Goal: Complete application form: Complete application form

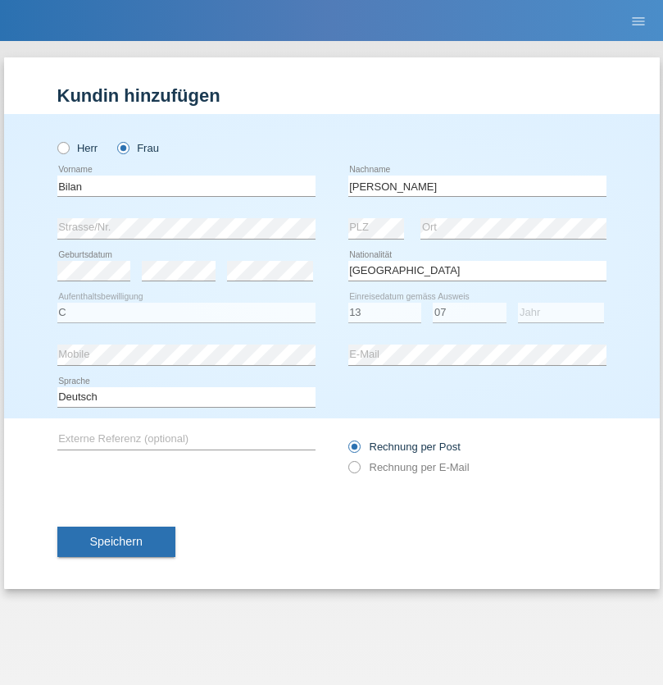
select select "SO"
select select "C"
select select "13"
select select "07"
select select "2021"
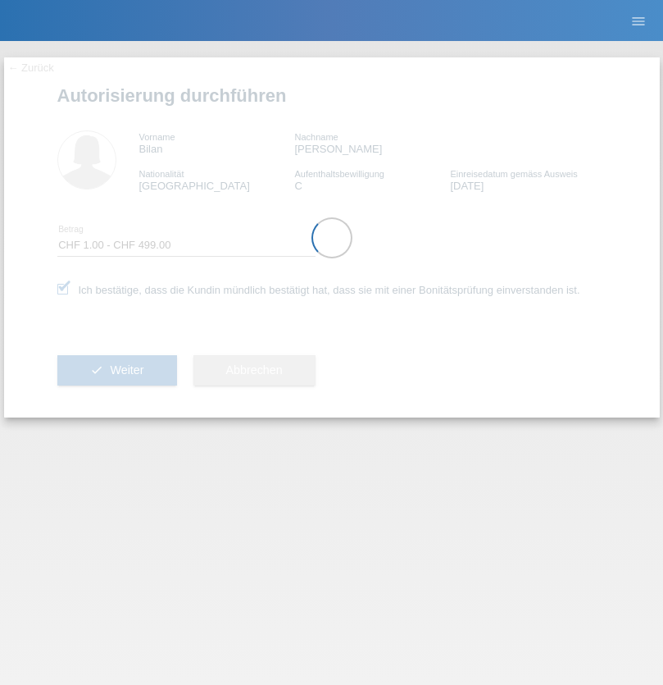
select select "1"
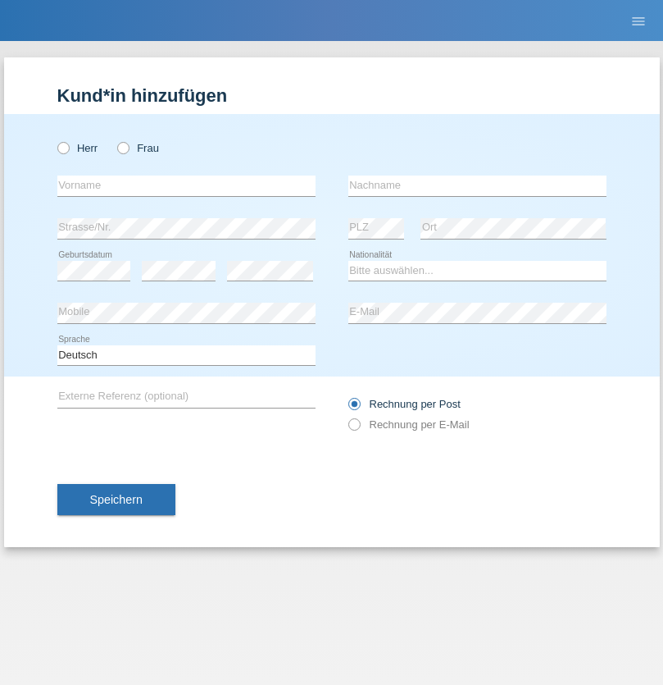
radio input "true"
click at [186, 185] on input "text" at bounding box center [186, 186] width 258 height 21
type input "[PERSON_NAME]"
click at [477, 185] on input "text" at bounding box center [478, 186] width 258 height 21
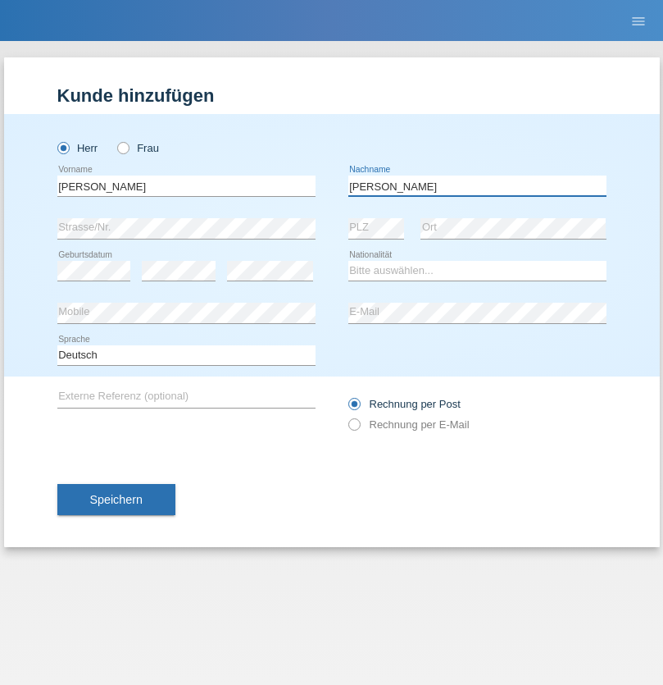
type input "[PERSON_NAME]"
select select "PL"
select select "C"
select select "20"
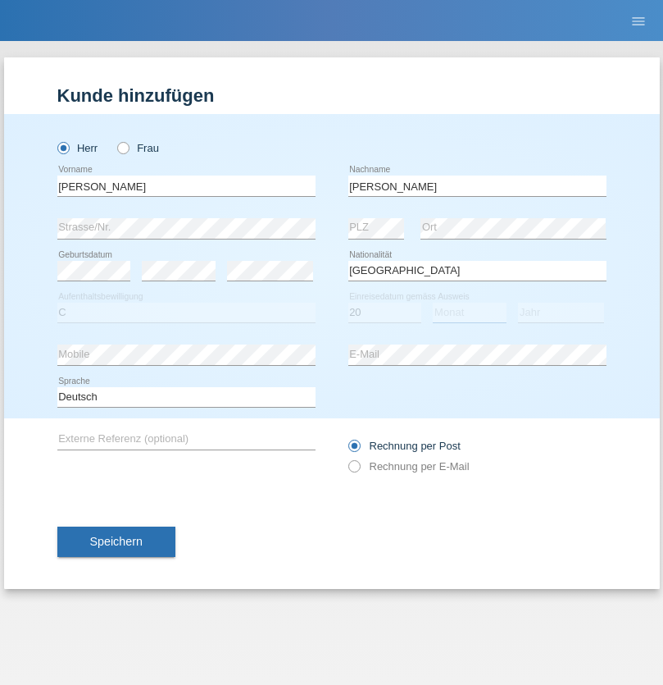
select select "01"
select select "2021"
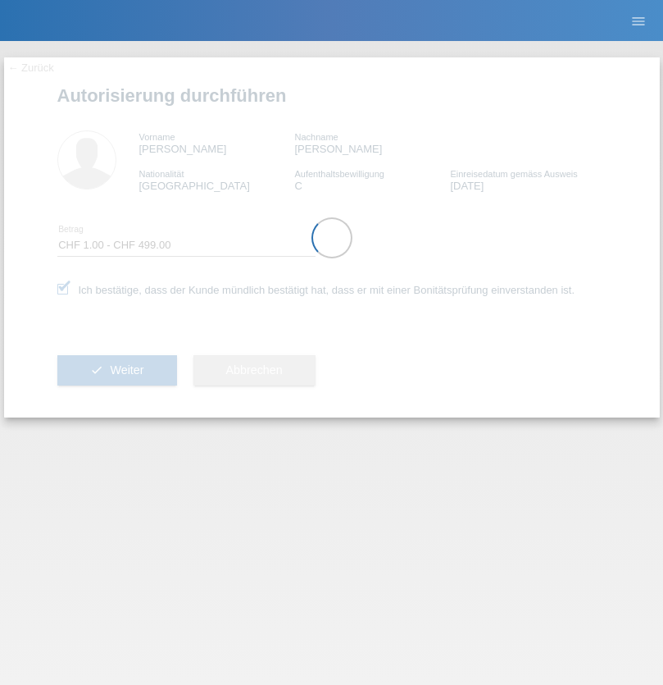
select select "1"
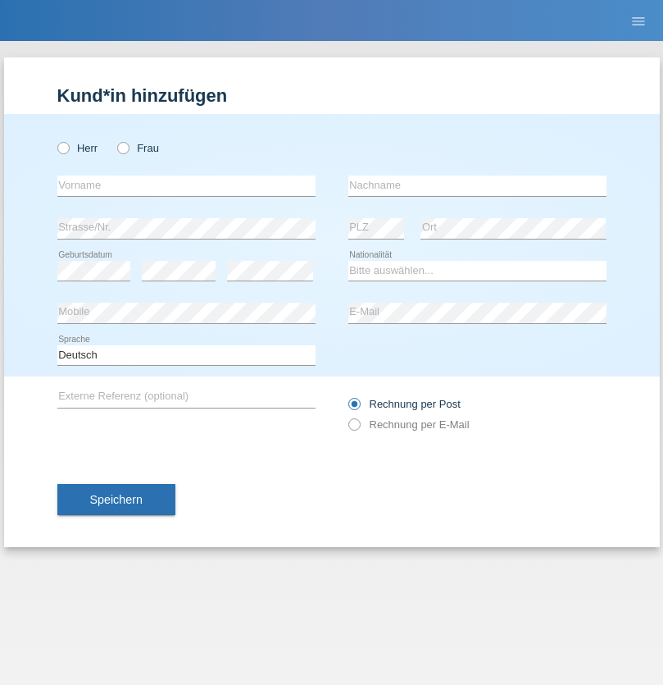
radio input "true"
click at [186, 185] on input "text" at bounding box center [186, 186] width 258 height 21
type input "[PERSON_NAME]"
click at [477, 185] on input "text" at bounding box center [478, 186] width 258 height 21
type input "De Iaco"
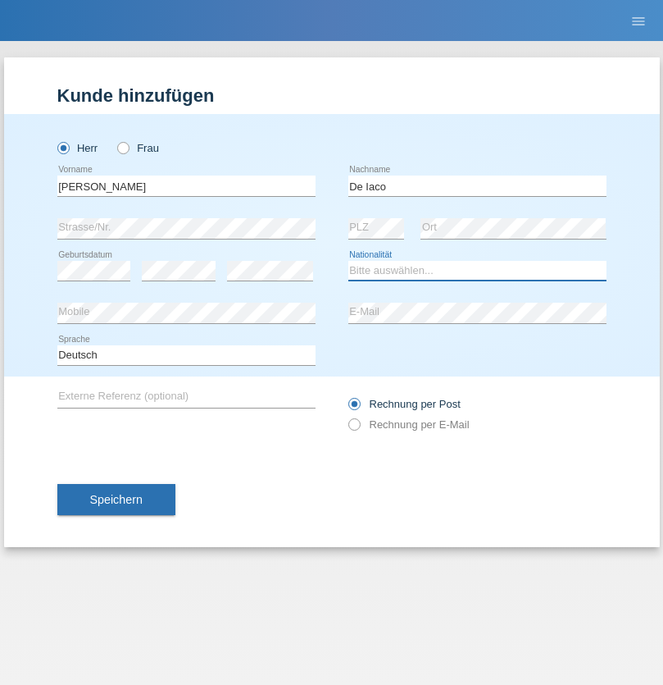
select select "IT"
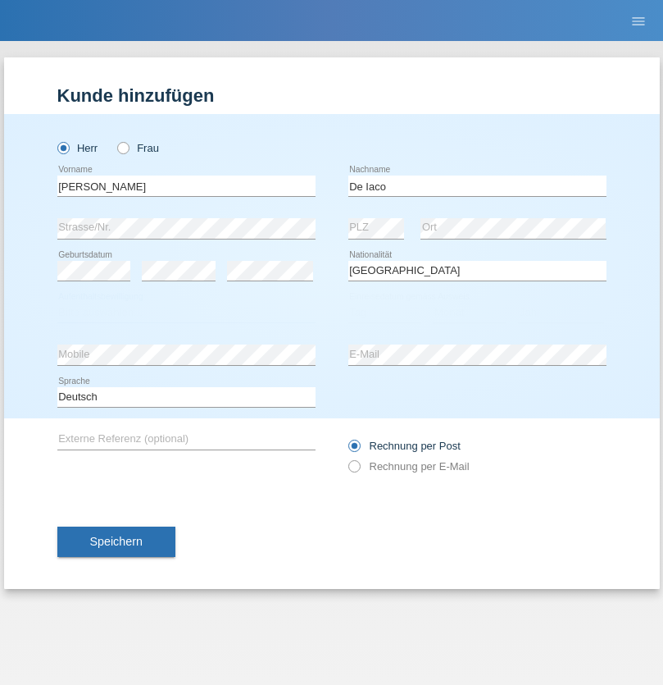
select select "C"
select select "27"
select select "02"
select select "2000"
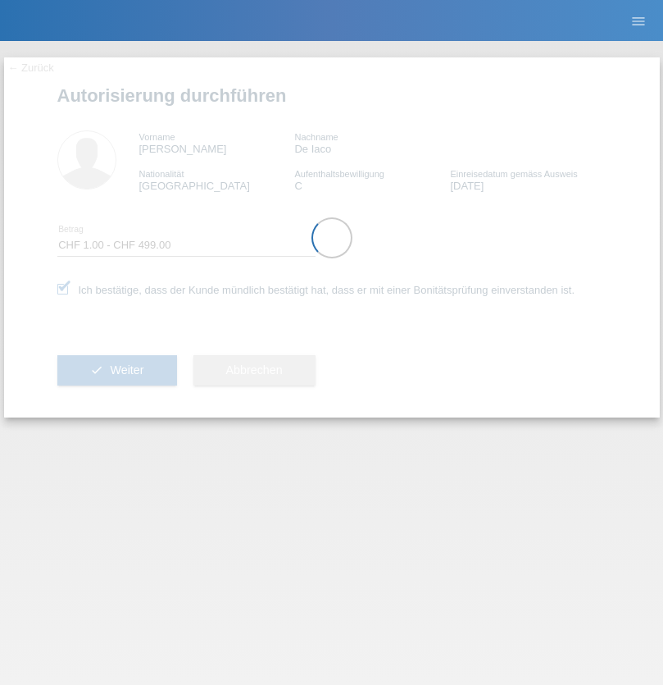
select select "1"
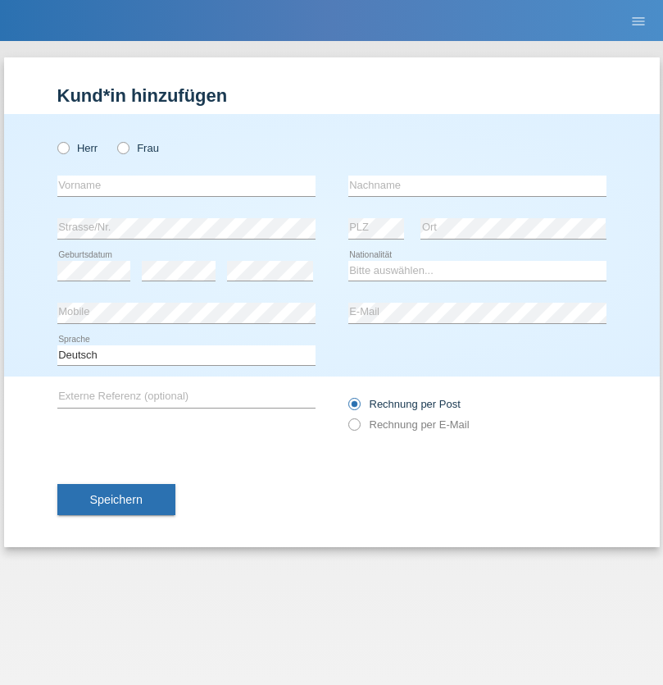
radio input "true"
click at [186, 185] on input "text" at bounding box center [186, 186] width 258 height 21
type input "Nemanja"
click at [477, 185] on input "text" at bounding box center [478, 186] width 258 height 21
type input "Panjkovic"
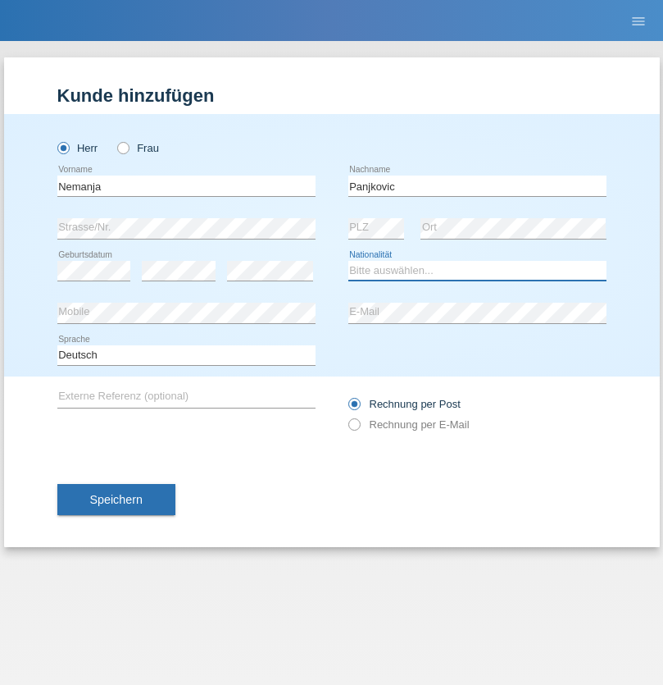
select select "CH"
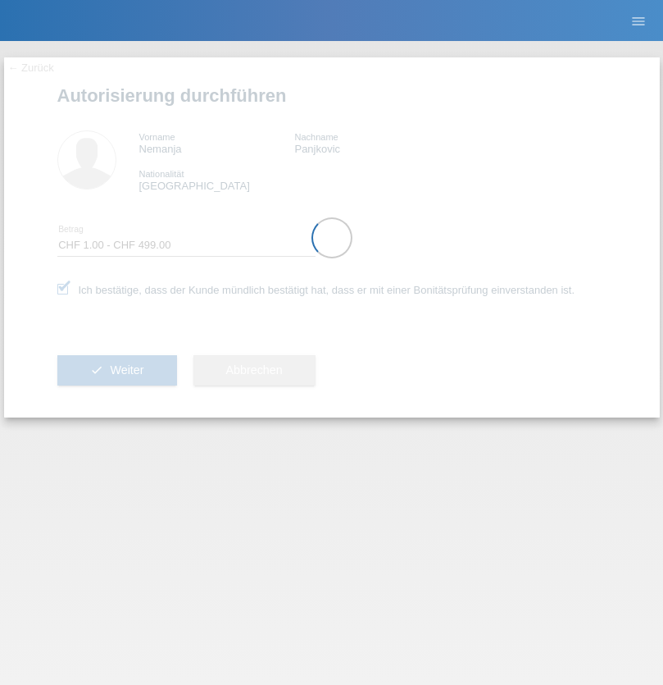
select select "1"
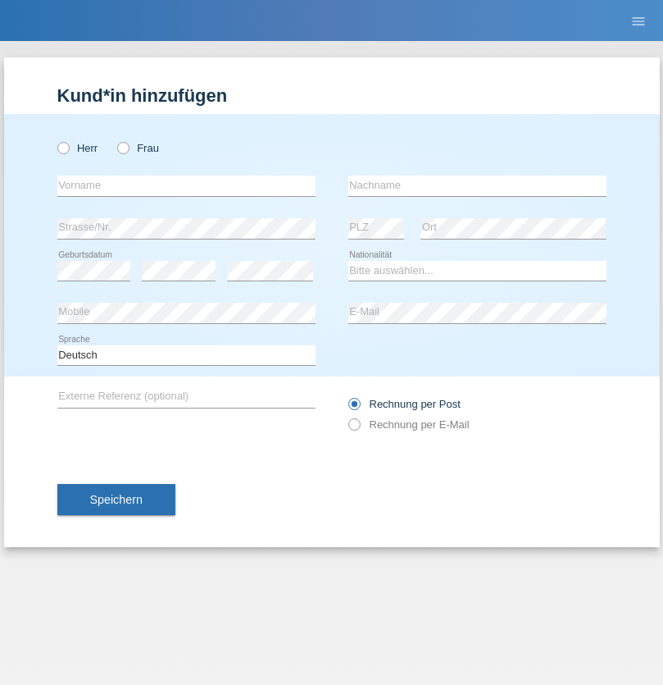
radio input "true"
click at [186, 185] on input "text" at bounding box center [186, 186] width 258 height 21
type input "[PERSON_NAME]"
click at [477, 185] on input "text" at bounding box center [478, 186] width 258 height 21
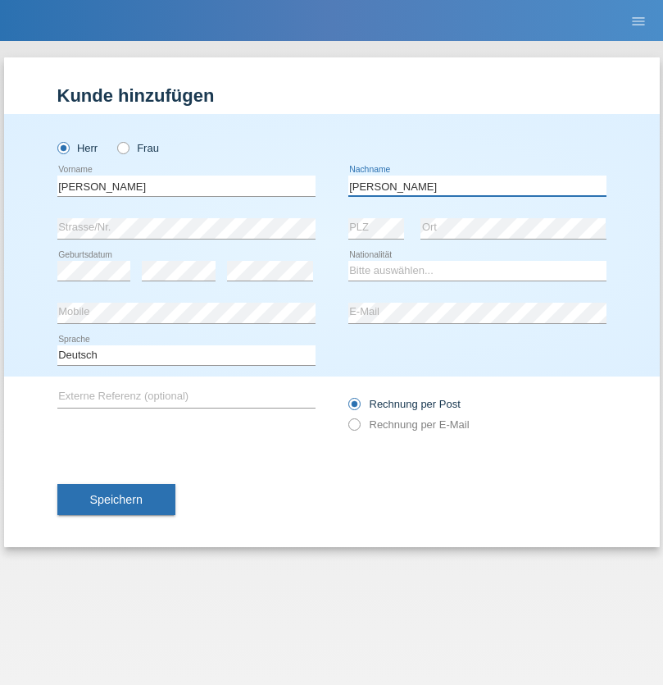
type input "[PERSON_NAME]"
select select "XK"
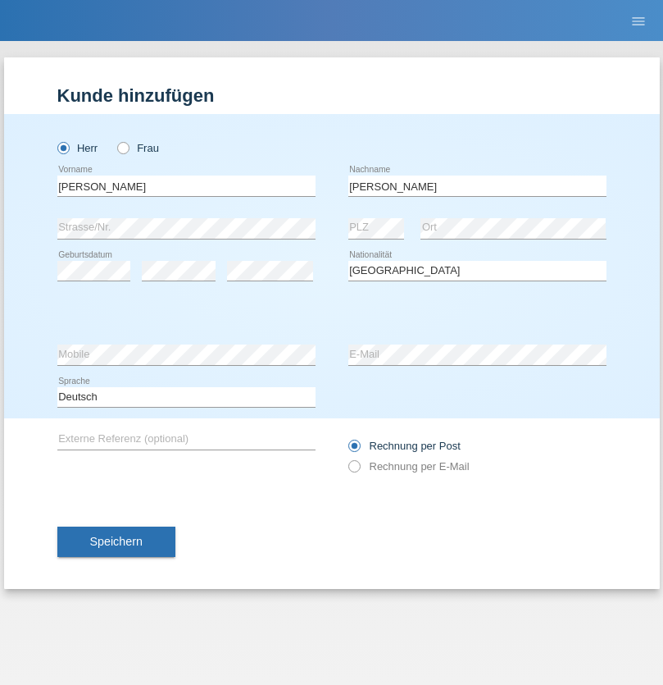
select select "C"
select select "26"
select select "09"
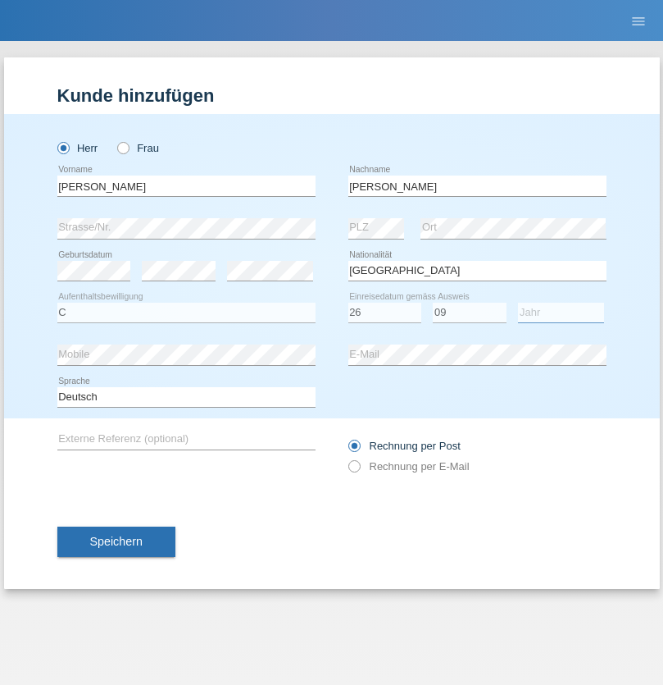
select select "1992"
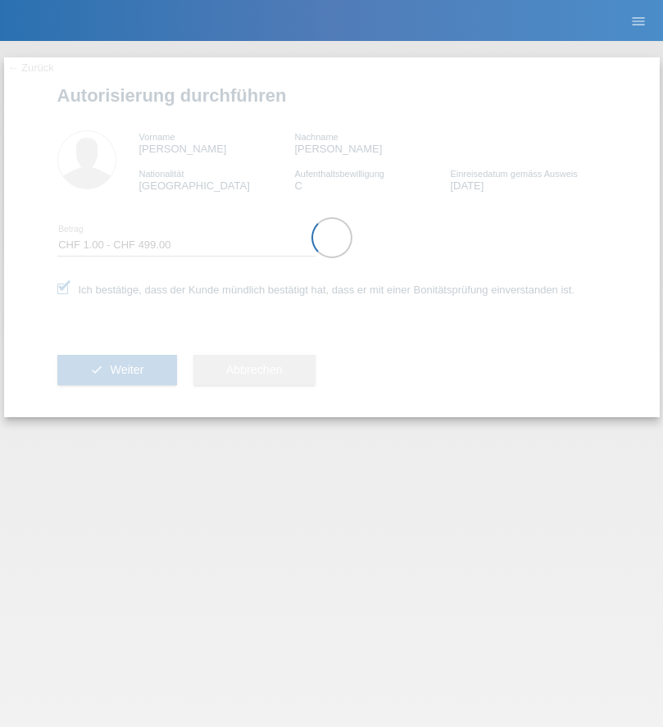
select select "1"
